Goal: Information Seeking & Learning: Learn about a topic

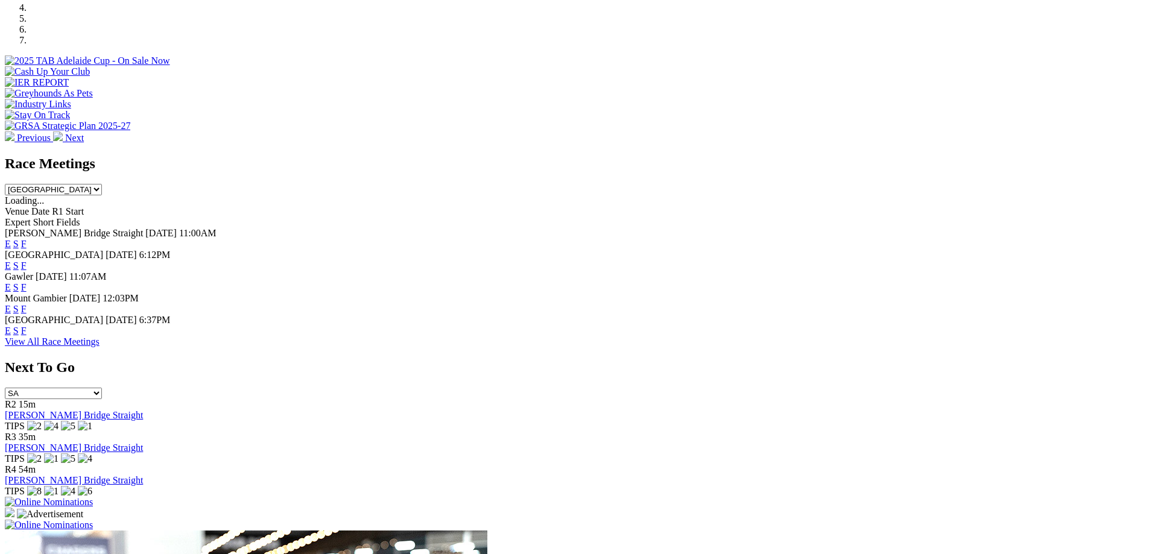
scroll to position [448, 0]
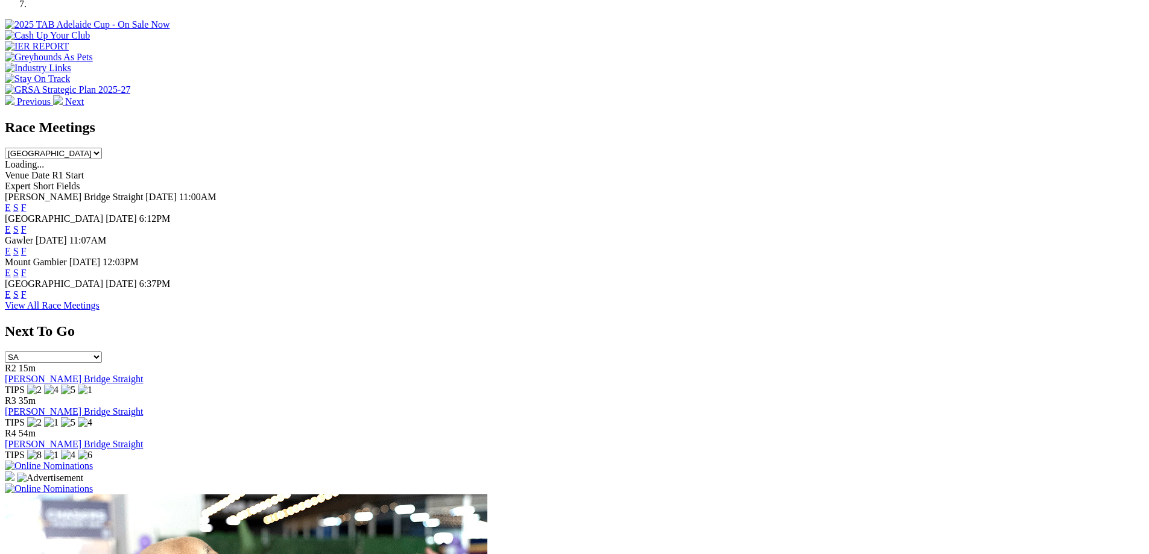
click at [11, 290] on link "E" at bounding box center [8, 295] width 6 height 10
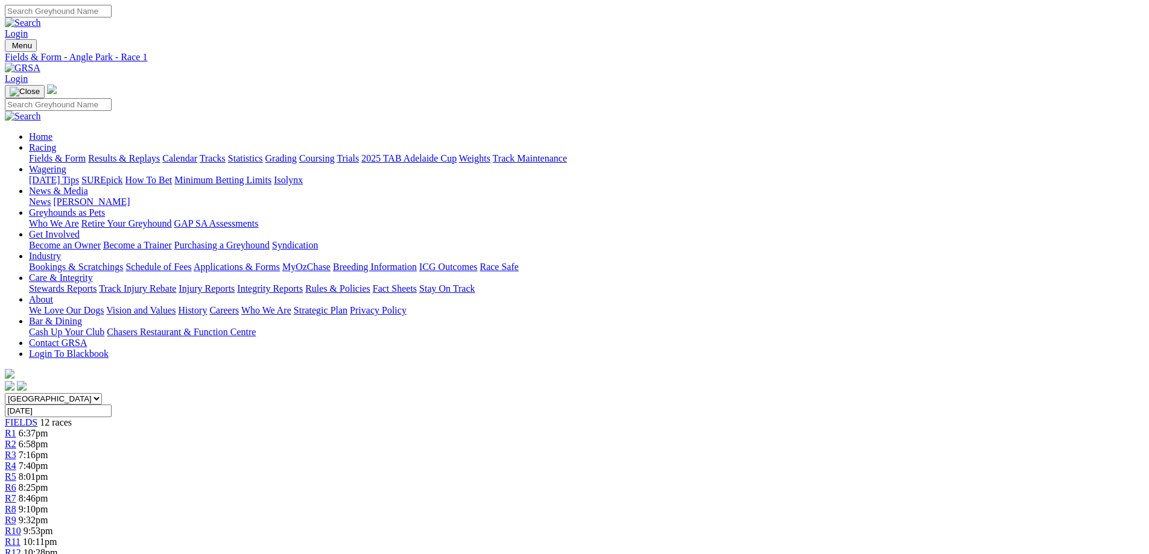
click at [808, 526] on div "R10 9:53pm" at bounding box center [574, 531] width 1139 height 11
click at [48, 515] on span "9:32pm" at bounding box center [34, 520] width 30 height 10
click at [684, 504] on div "R8 9:10pm" at bounding box center [574, 509] width 1139 height 11
click at [48, 493] on span "8:46pm" at bounding box center [34, 498] width 30 height 10
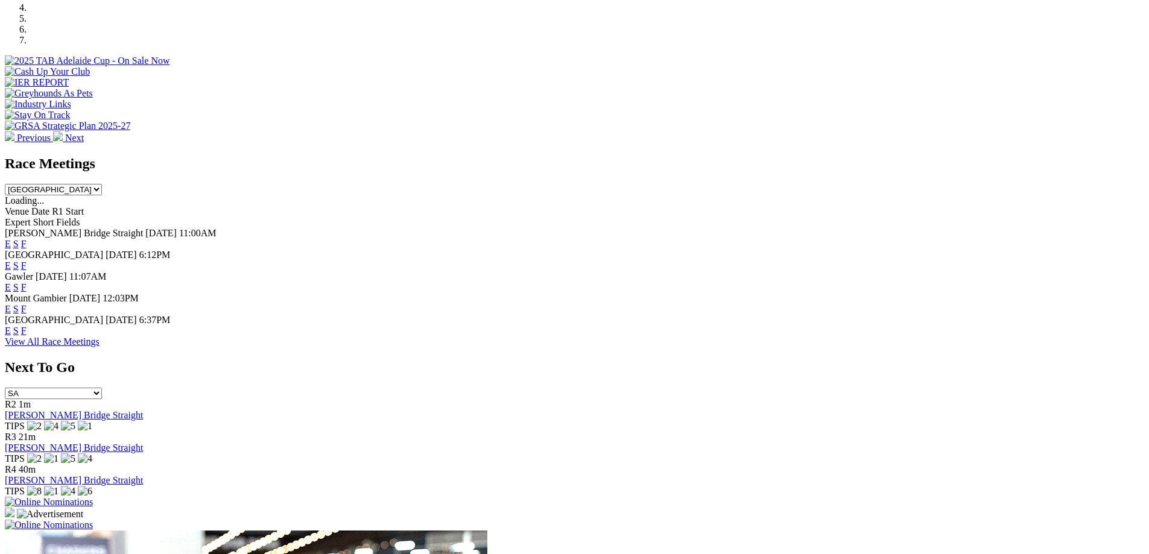
scroll to position [435, 0]
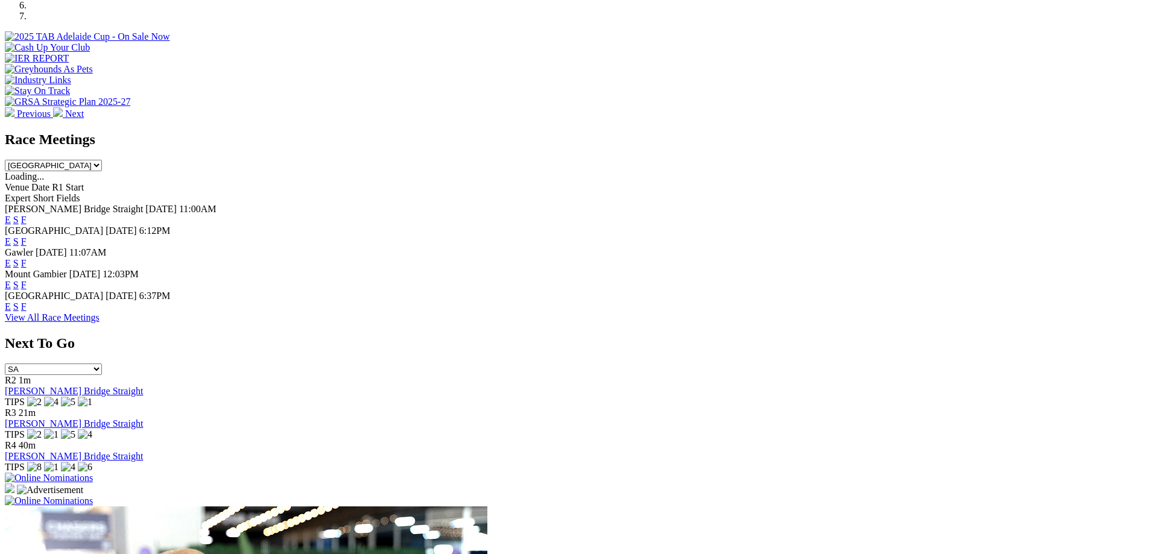
click at [103, 293] on span "[GEOGRAPHIC_DATA]" at bounding box center [54, 296] width 98 height 10
click at [11, 302] on link "E" at bounding box center [8, 307] width 6 height 10
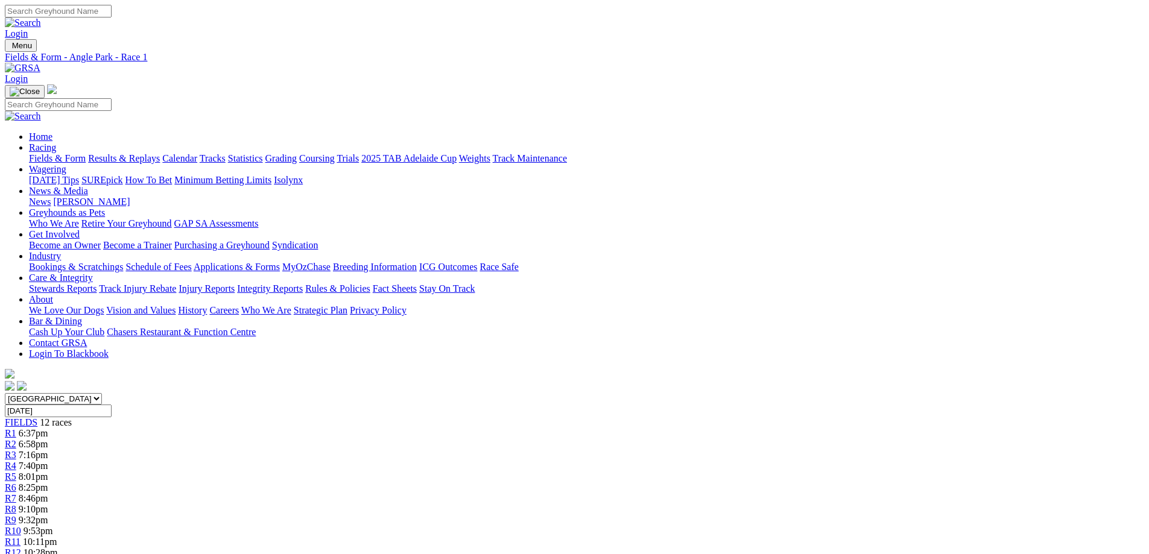
click at [795, 526] on div "R10 9:53pm" at bounding box center [574, 531] width 1139 height 11
